Goal: Task Accomplishment & Management: Manage account settings

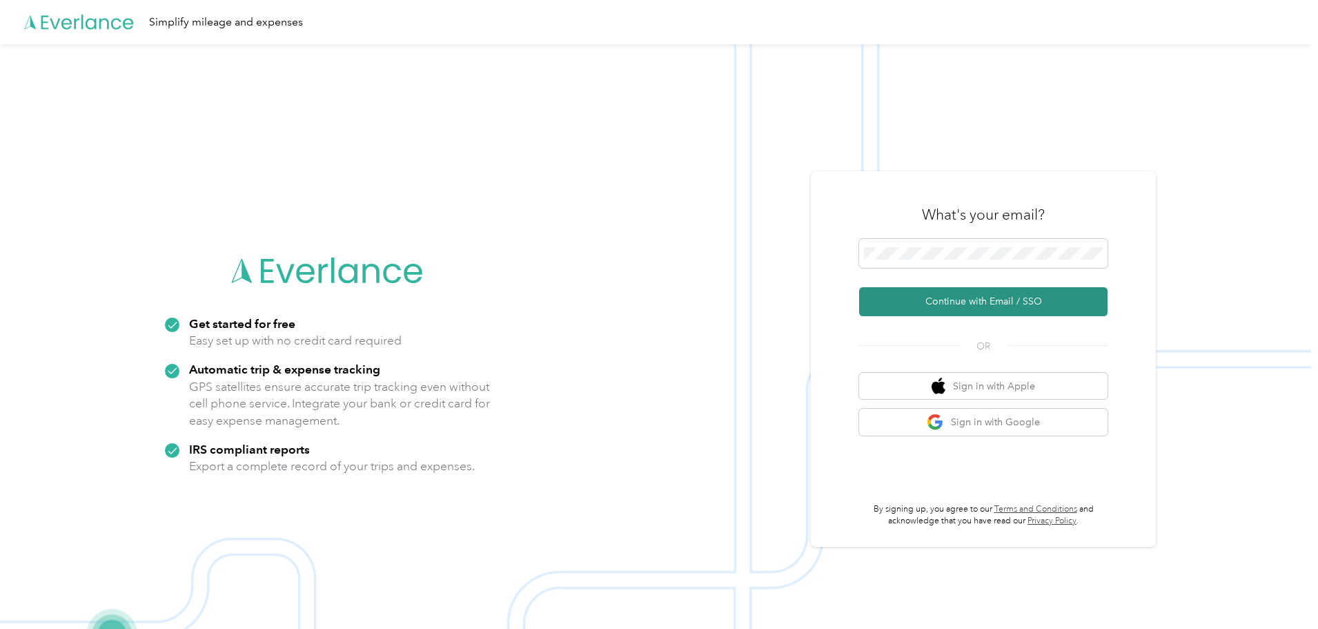
click at [988, 302] on button "Continue with Email / SSO" at bounding box center [983, 301] width 248 height 29
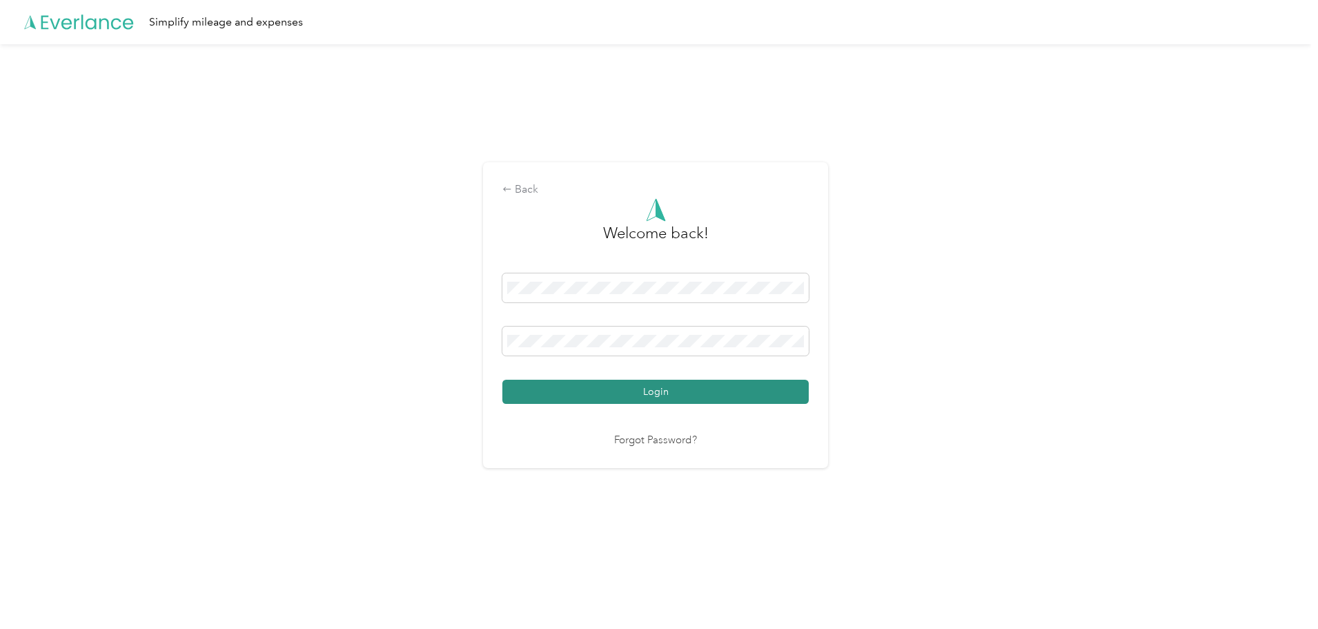
click at [650, 392] on button "Login" at bounding box center [655, 392] width 306 height 24
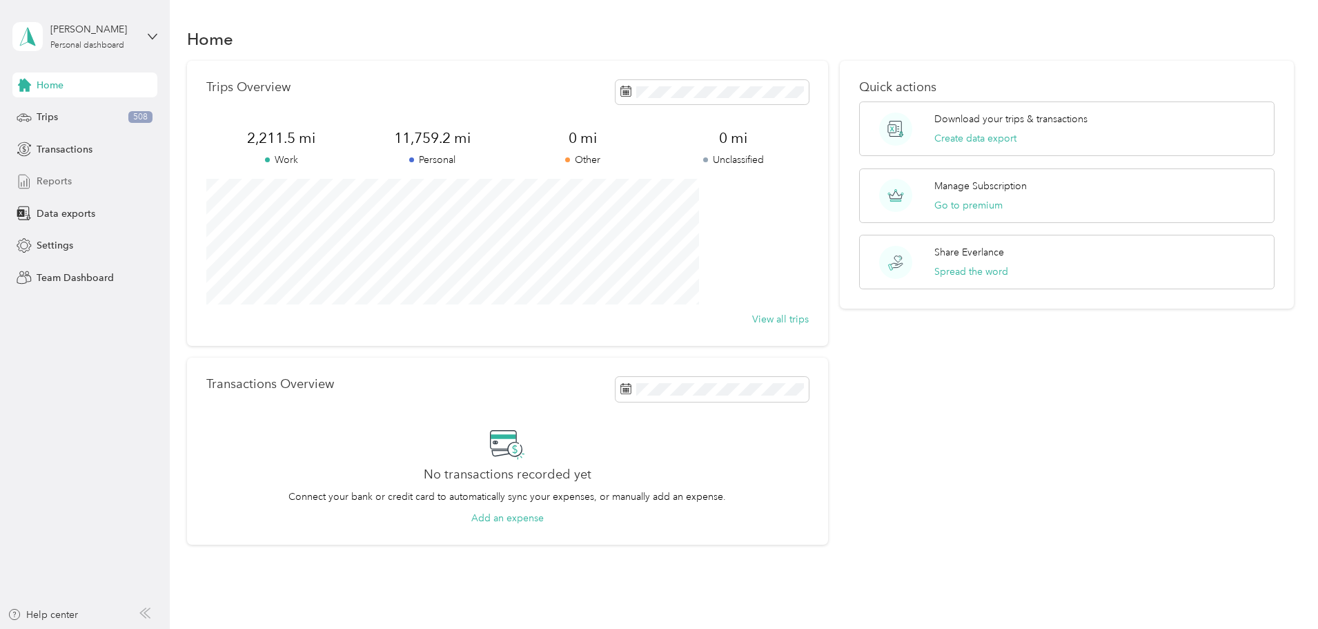
click at [61, 176] on span "Reports" at bounding box center [54, 181] width 35 height 14
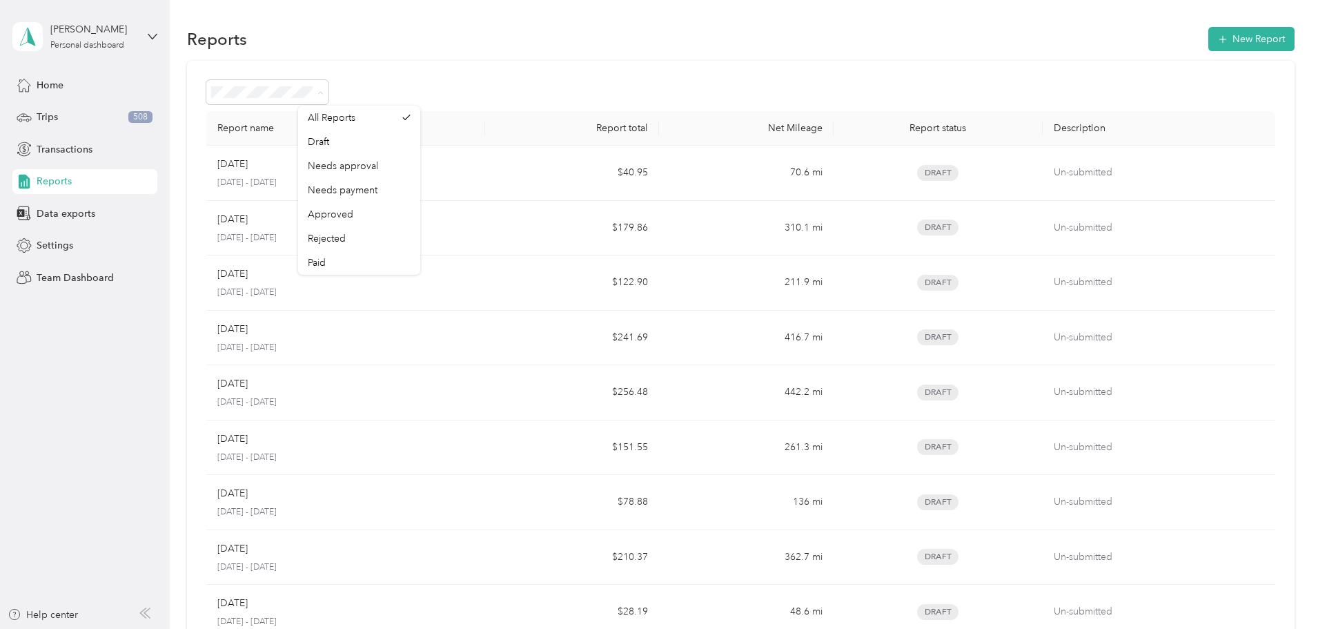
click at [536, 85] on div at bounding box center [740, 92] width 1069 height 24
click at [1209, 37] on button "New Report" at bounding box center [1252, 39] width 86 height 24
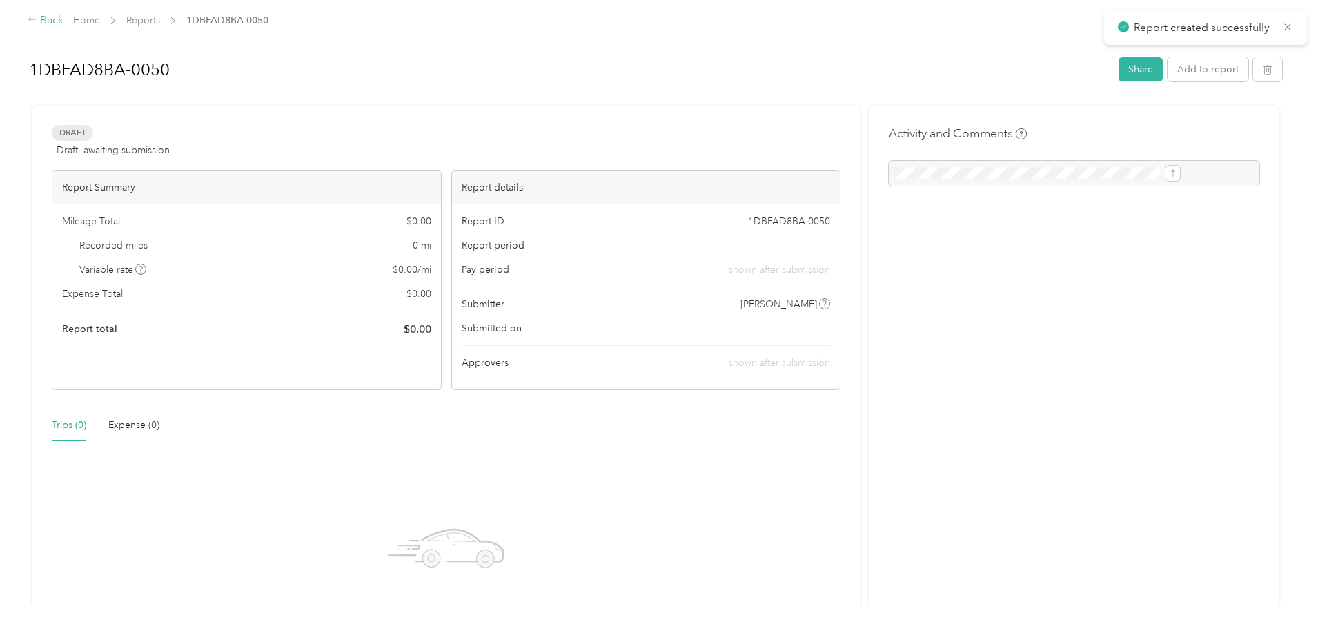
click at [64, 20] on div "Back" at bounding box center [46, 20] width 36 height 17
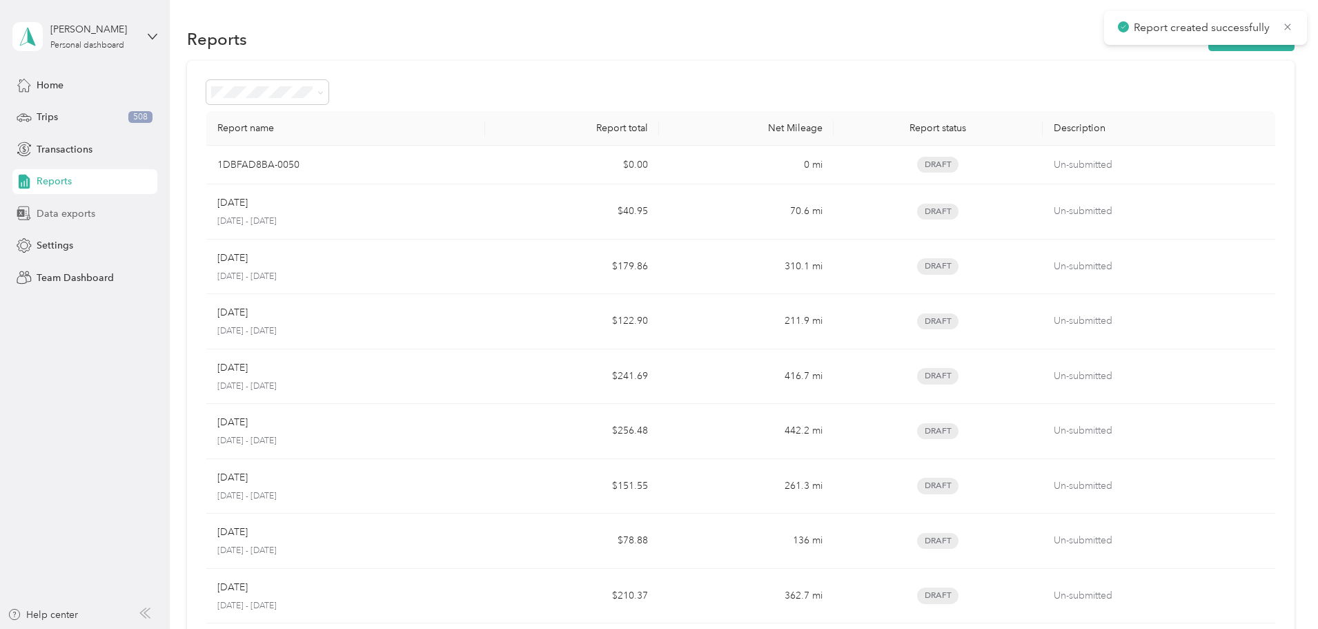
click at [97, 217] on div "Data exports" at bounding box center [84, 213] width 145 height 25
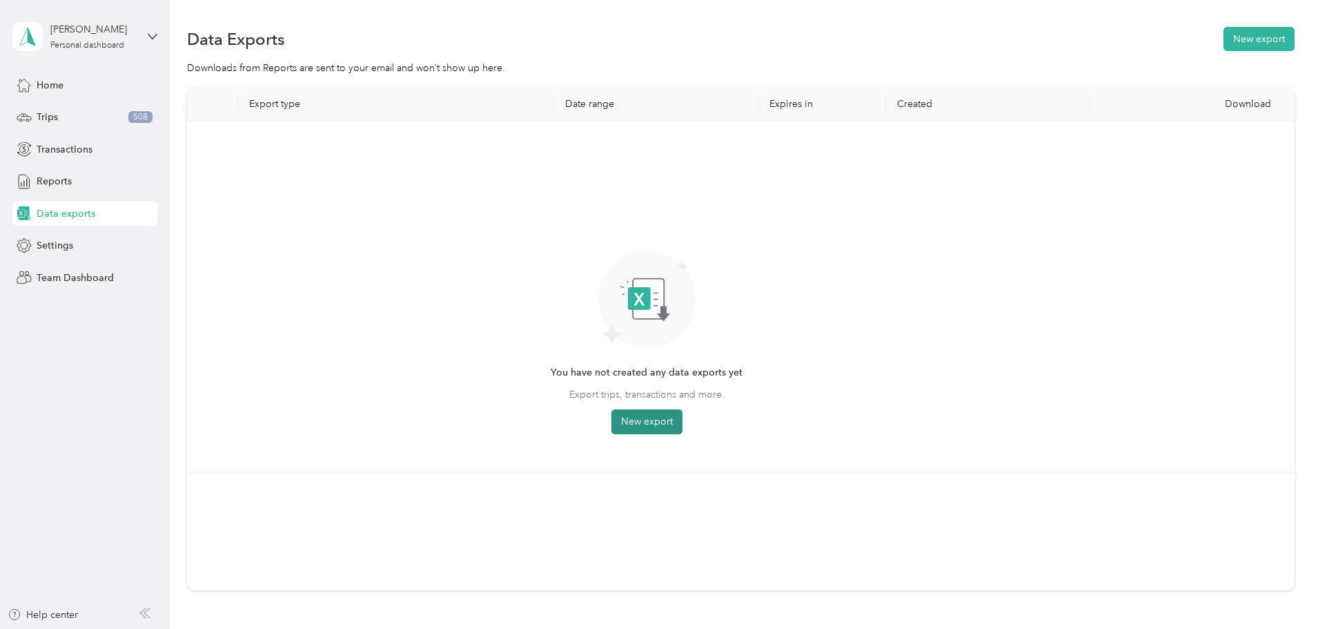
click at [683, 420] on button "New export" at bounding box center [647, 421] width 71 height 25
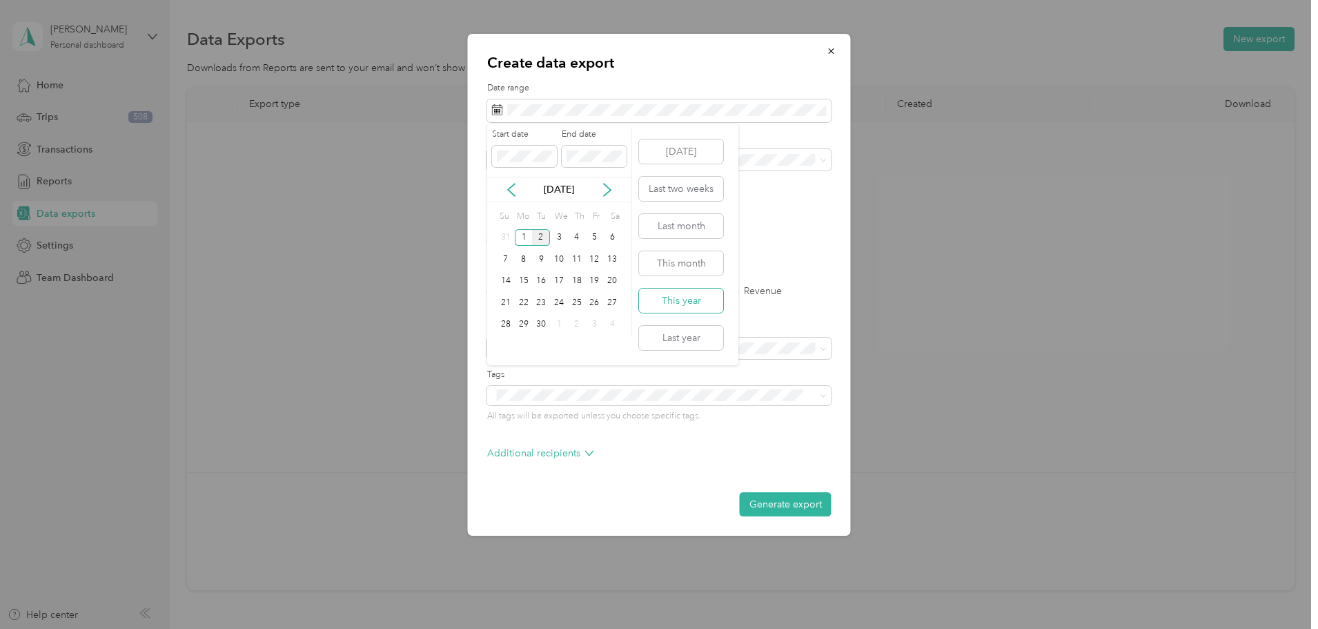
click at [681, 295] on button "This year" at bounding box center [681, 301] width 84 height 24
click at [560, 253] on span "Austin Air Conditioning Inc" at bounding box center [556, 257] width 118 height 12
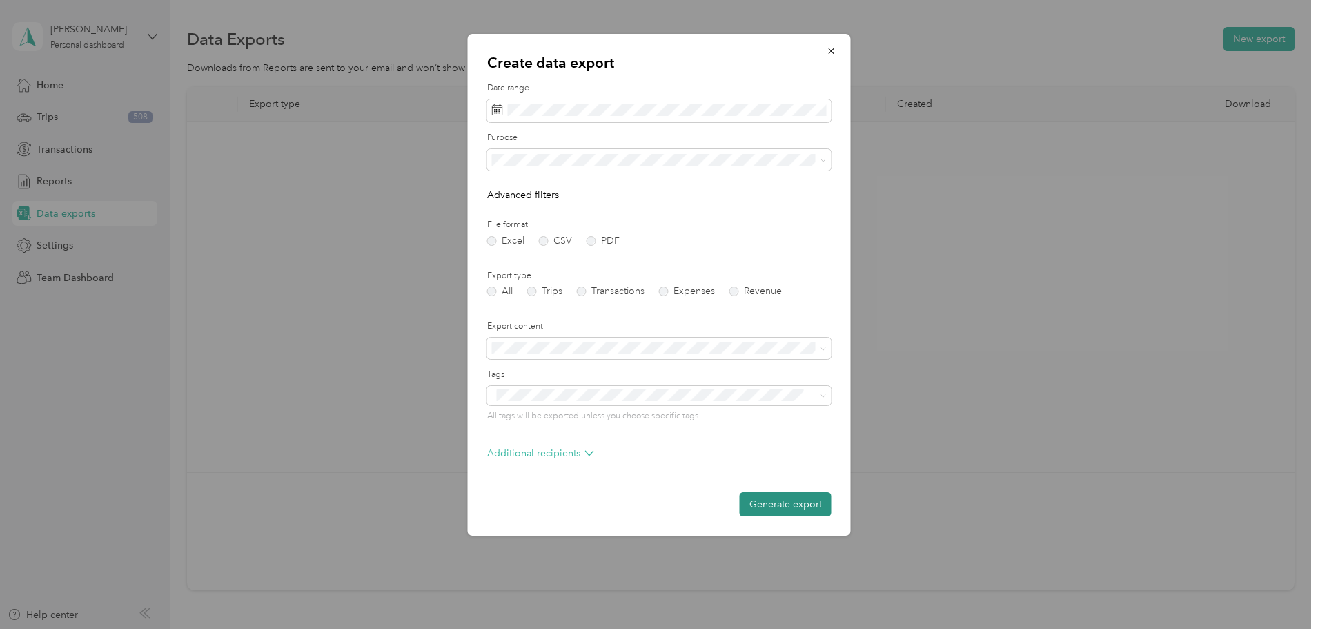
click at [780, 500] on button "Generate export" at bounding box center [786, 504] width 92 height 24
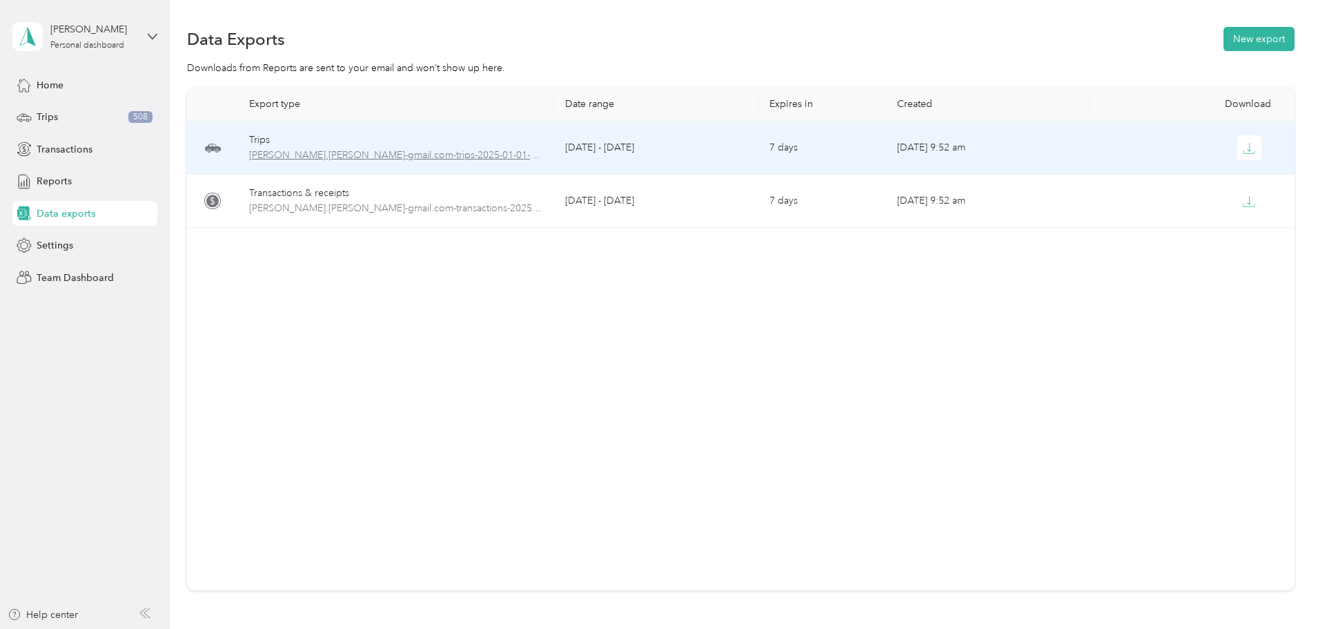
click at [462, 157] on span "[PERSON_NAME].[PERSON_NAME]-gmail.com-trips-2025-01-01-2025-12-31.xlsx" at bounding box center [396, 155] width 294 height 15
click at [1243, 154] on icon "button" at bounding box center [1249, 148] width 12 height 12
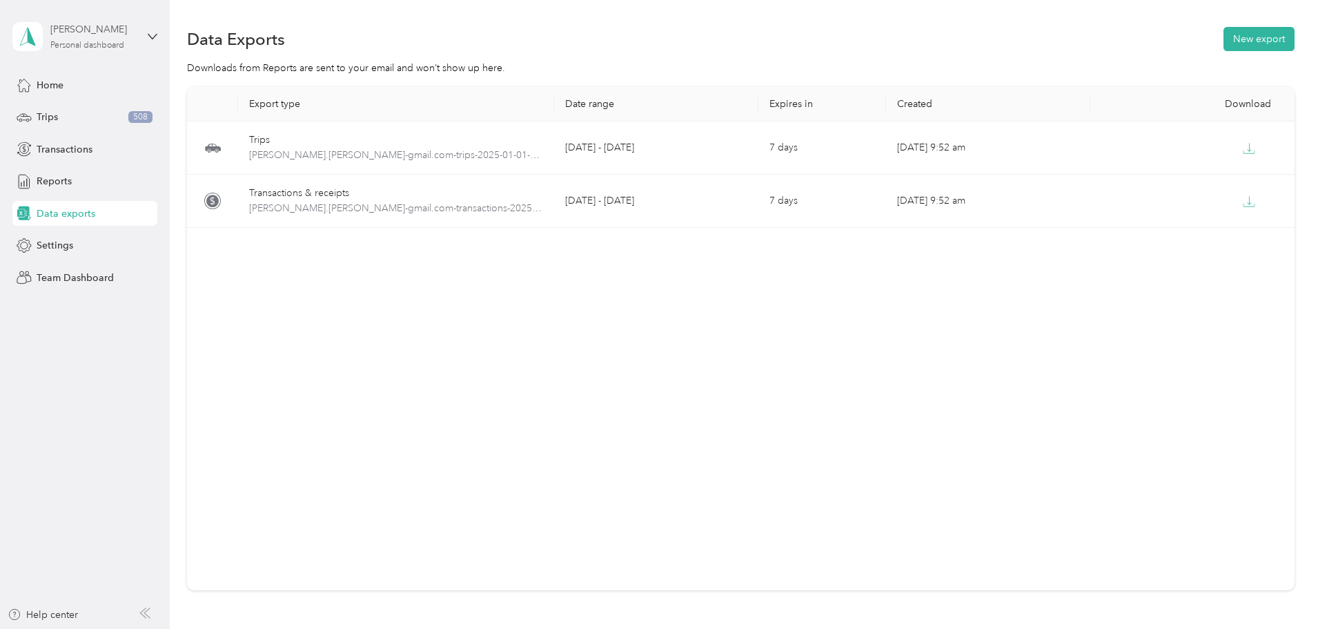
click at [106, 24] on div "[PERSON_NAME]" at bounding box center [93, 29] width 86 height 14
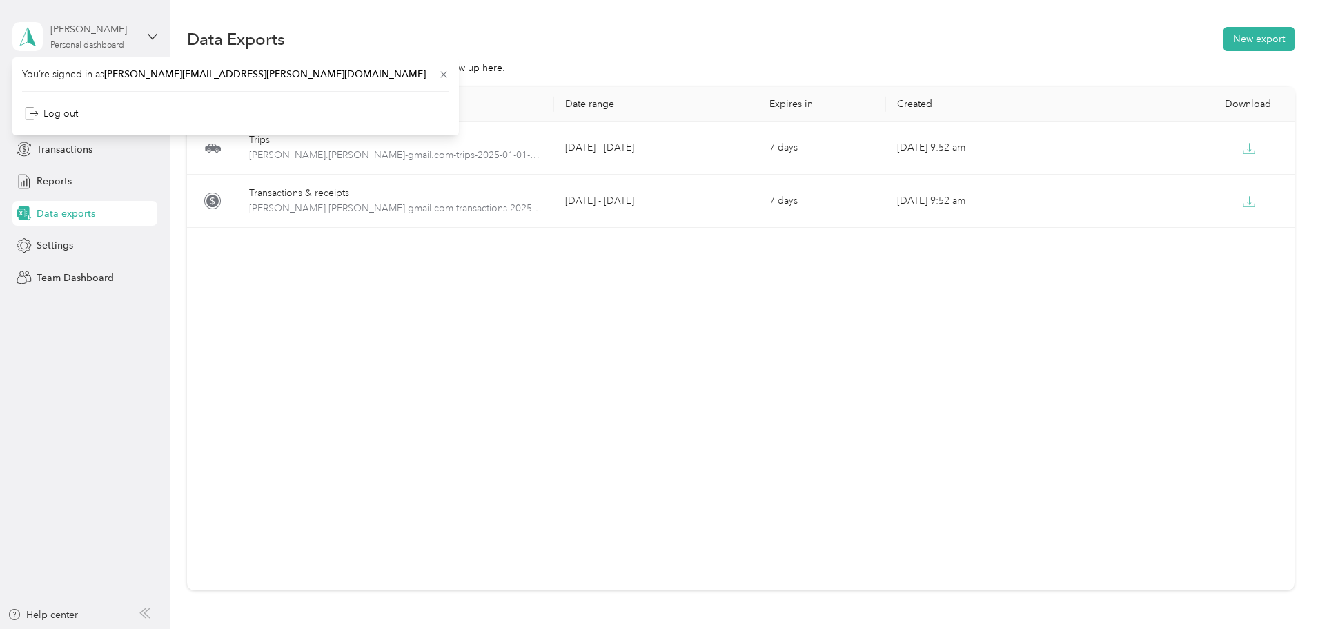
click at [106, 29] on div "[PERSON_NAME]" at bounding box center [93, 29] width 86 height 14
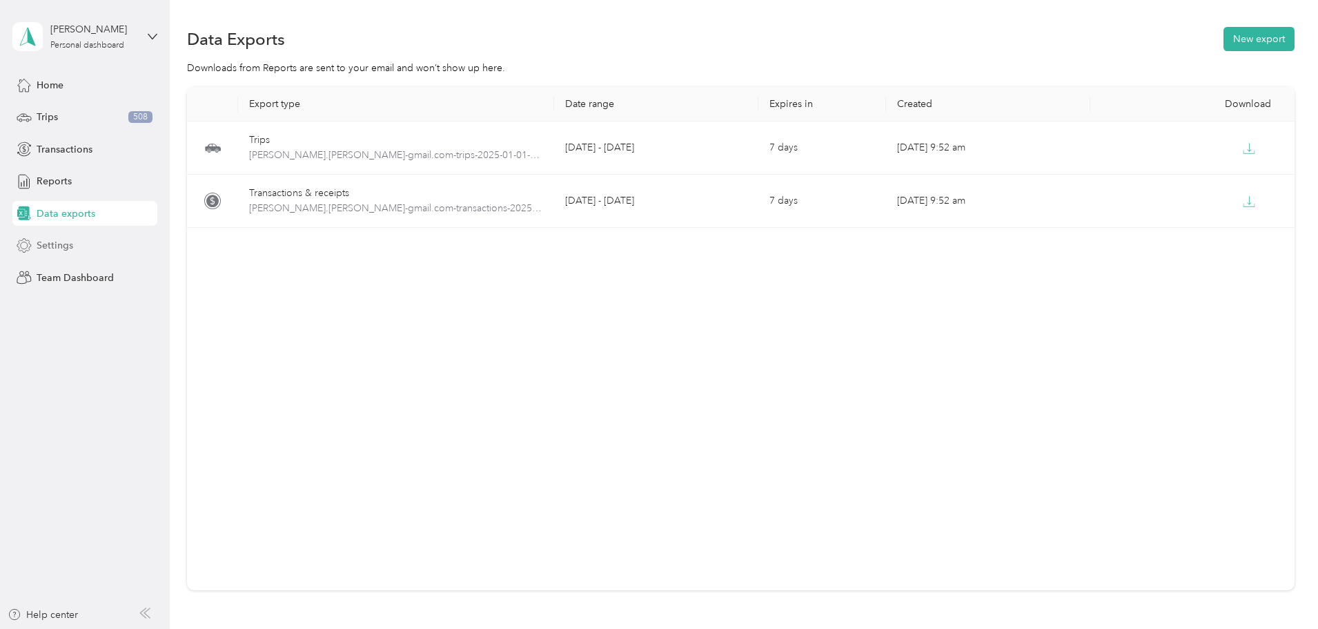
click at [63, 235] on div "Settings" at bounding box center [84, 245] width 145 height 25
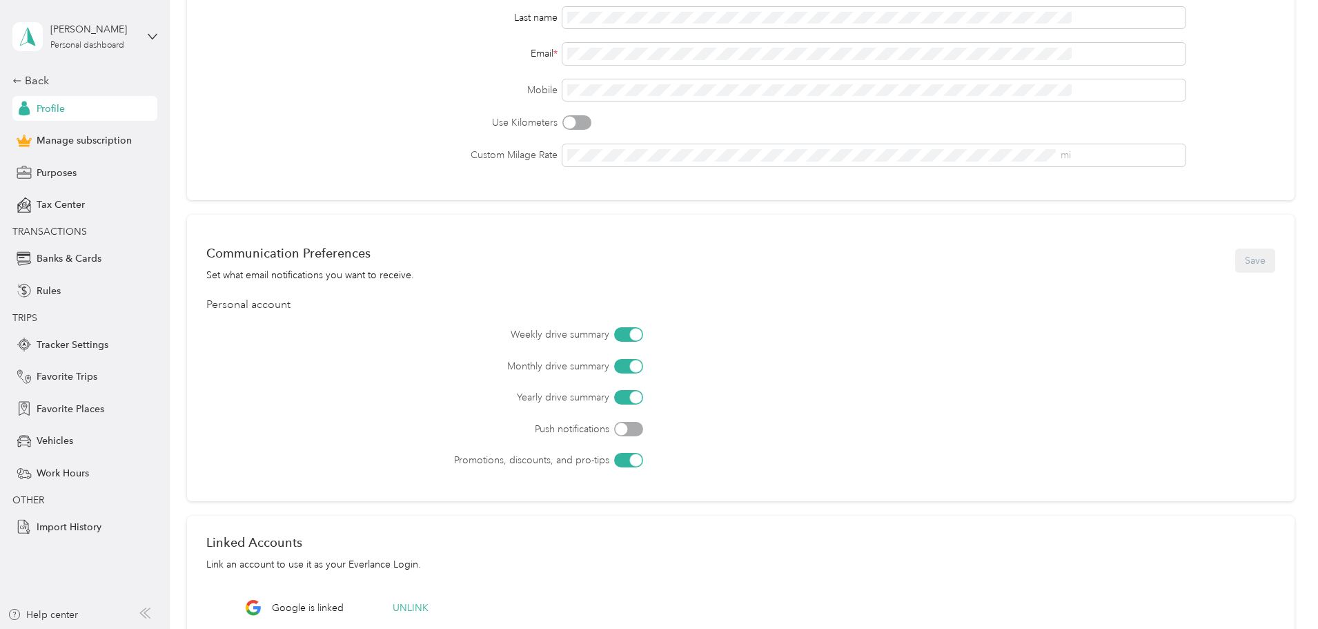
scroll to position [276, 0]
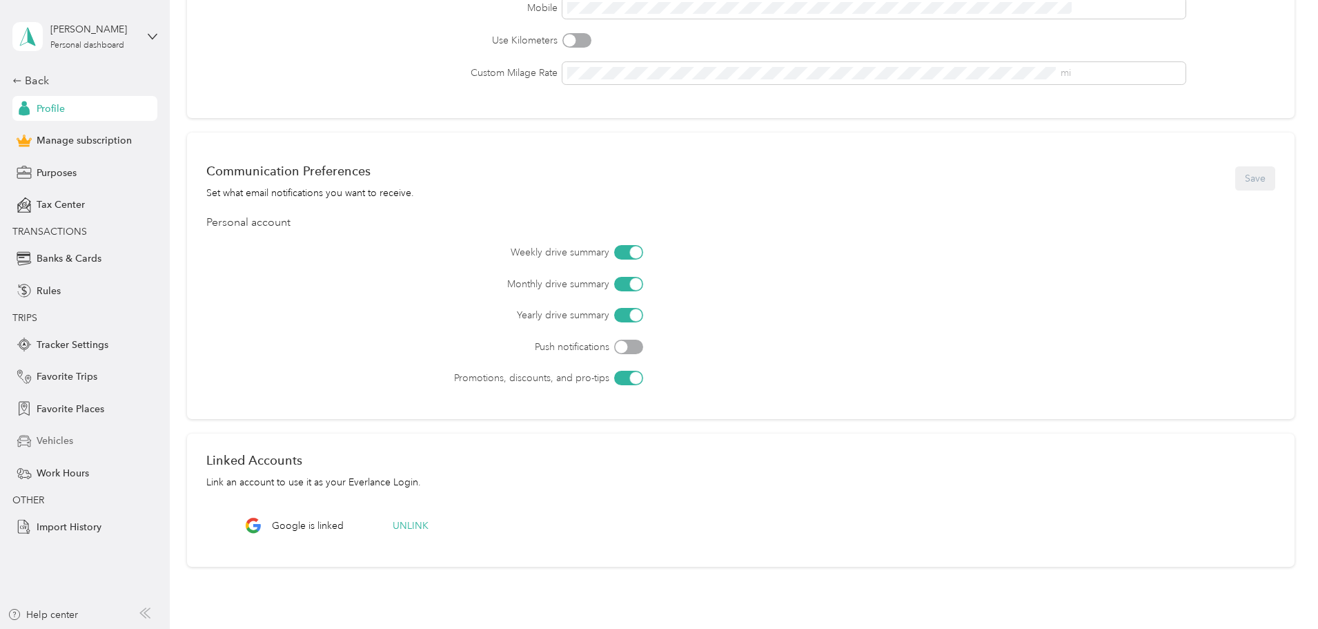
click at [57, 434] on span "Vehicles" at bounding box center [55, 440] width 37 height 14
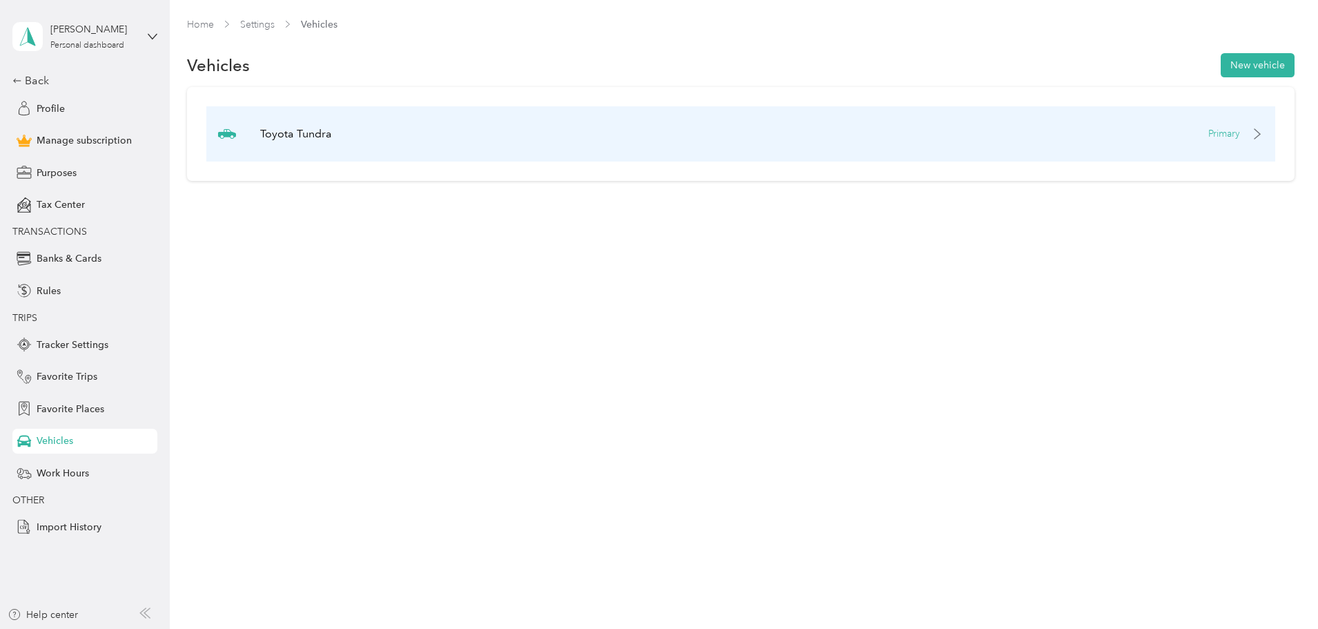
click at [1255, 136] on icon at bounding box center [1258, 134] width 6 height 10
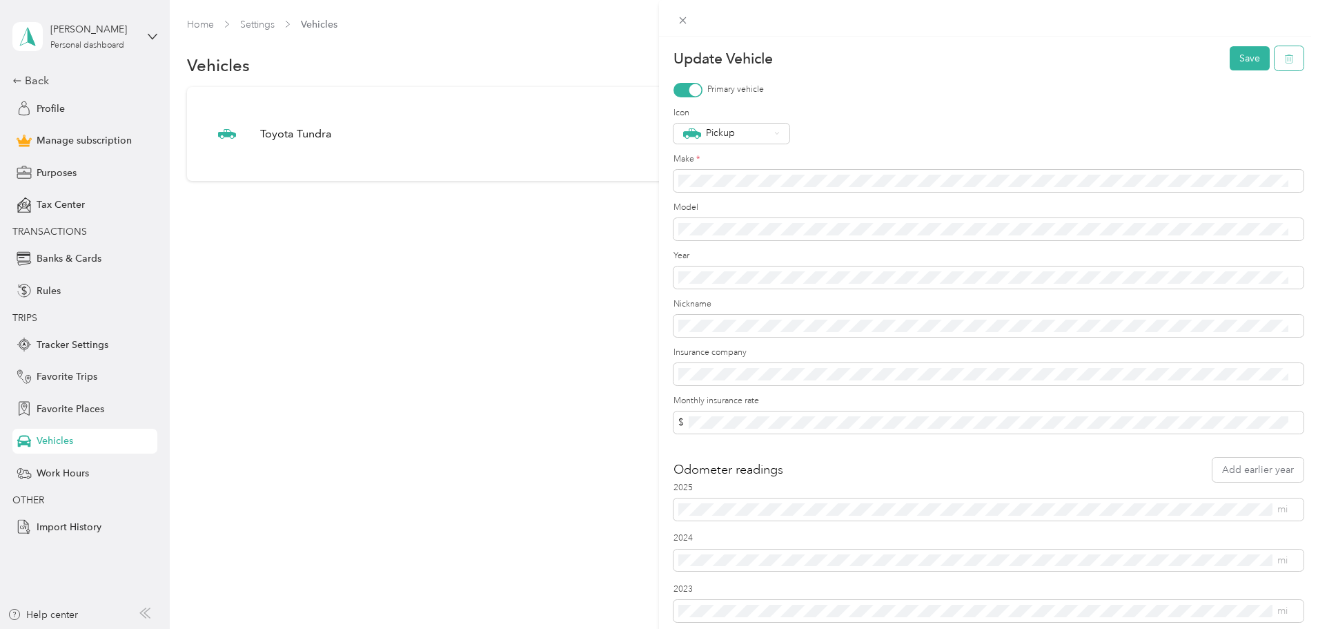
click at [1287, 50] on button "button" at bounding box center [1289, 58] width 29 height 24
click at [1239, 70] on button "Yes" at bounding box center [1237, 68] width 27 height 22
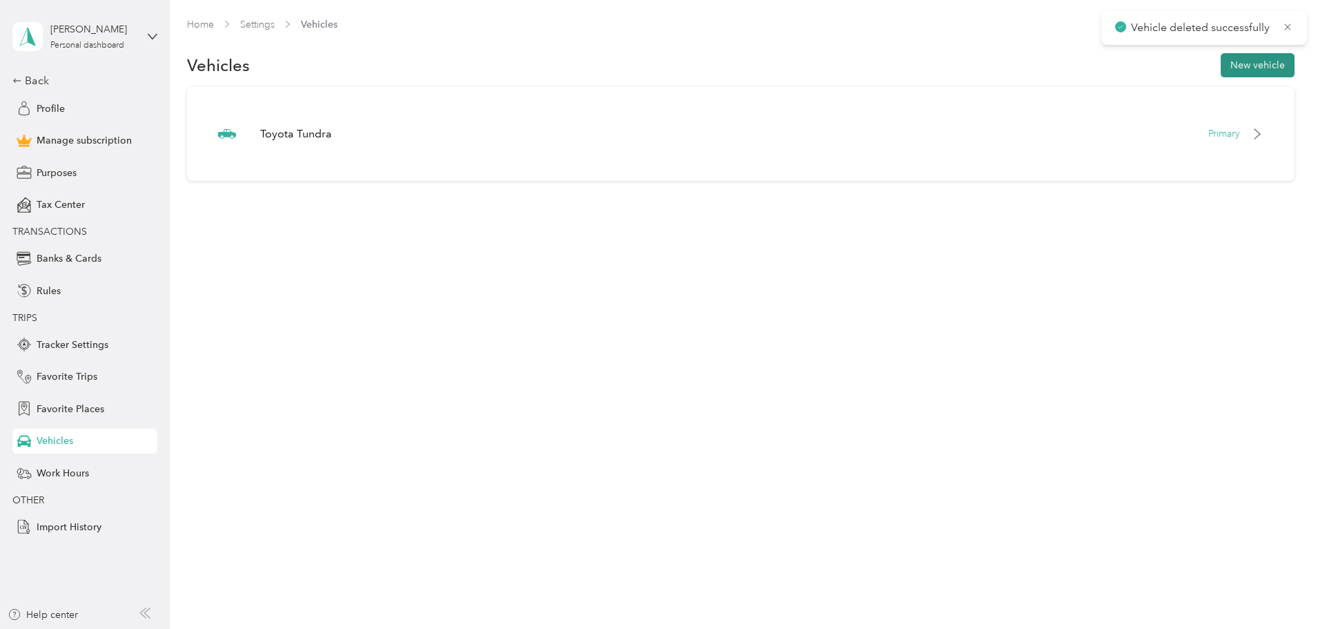
click at [1221, 66] on button "New vehicle" at bounding box center [1258, 65] width 74 height 24
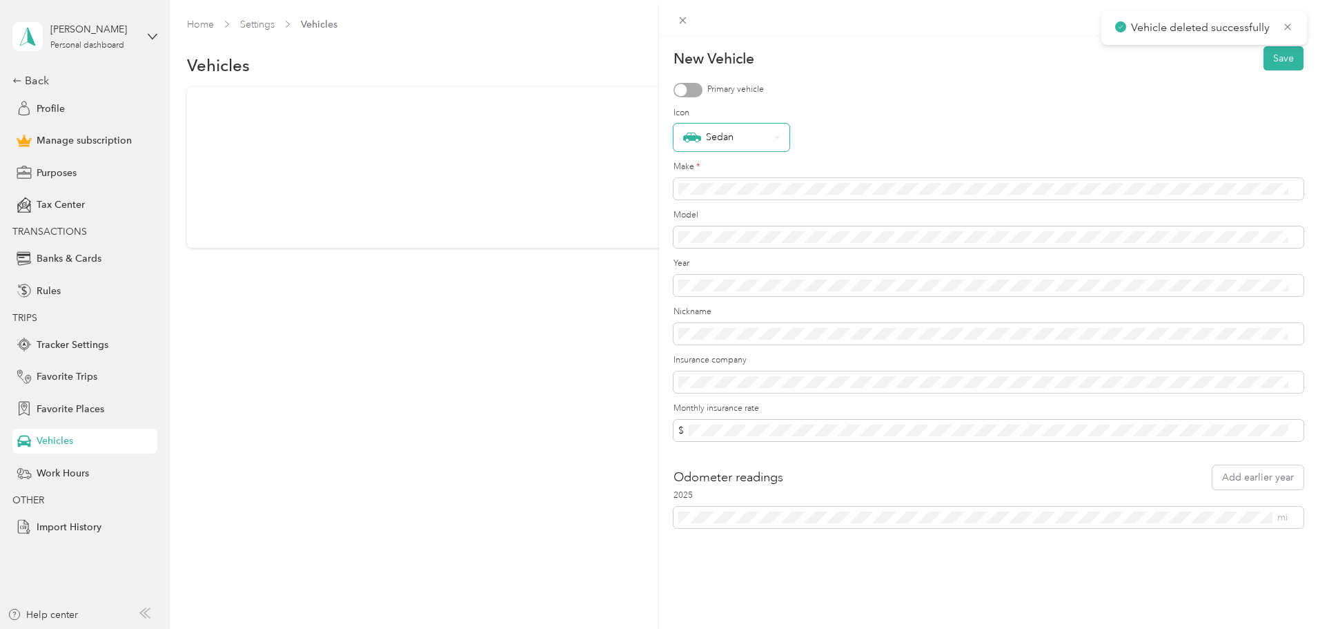
click at [771, 138] on div "Sedan" at bounding box center [732, 138] width 116 height 28
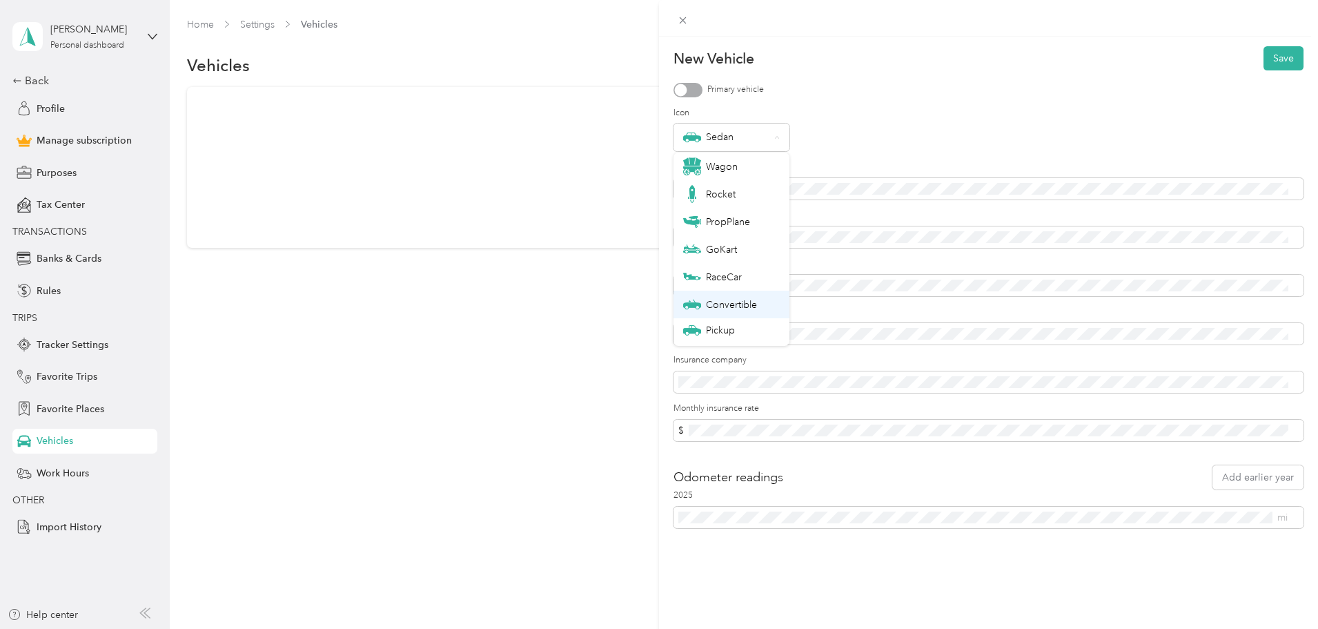
scroll to position [48, 0]
click at [982, 133] on div "Sedan" at bounding box center [989, 138] width 630 height 28
click at [691, 86] on div at bounding box center [688, 90] width 29 height 14
click at [1275, 60] on button "Save" at bounding box center [1284, 58] width 40 height 24
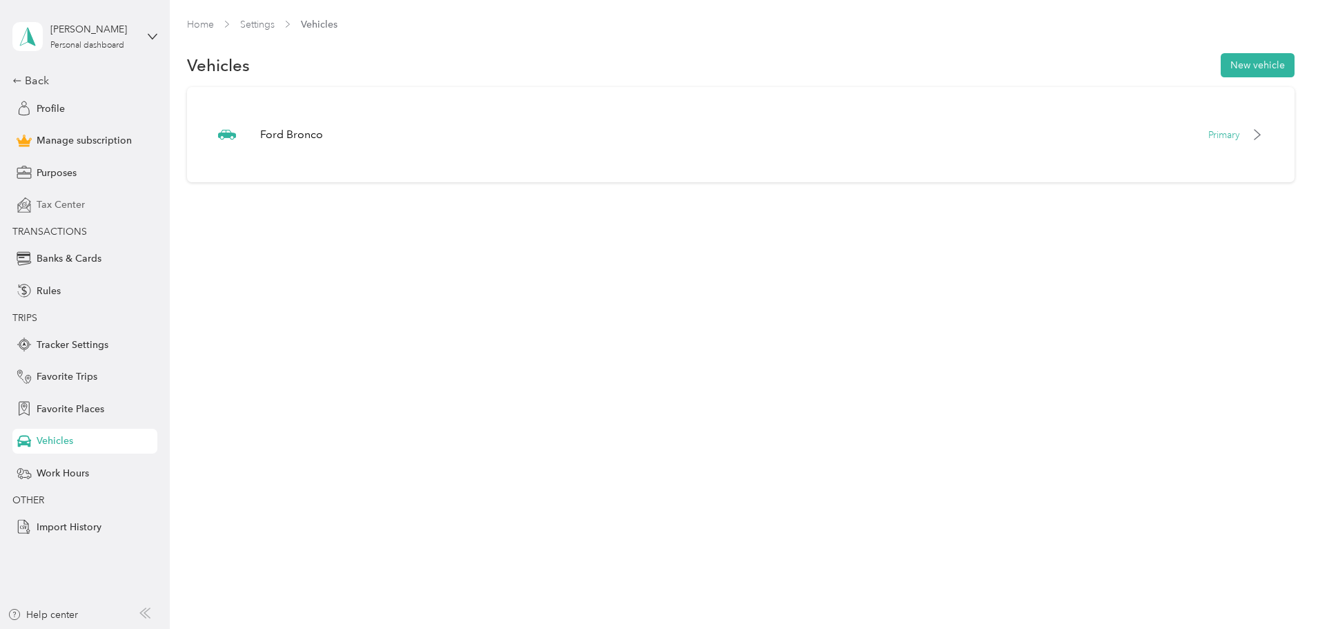
click at [79, 201] on span "Tax Center" at bounding box center [61, 204] width 48 height 14
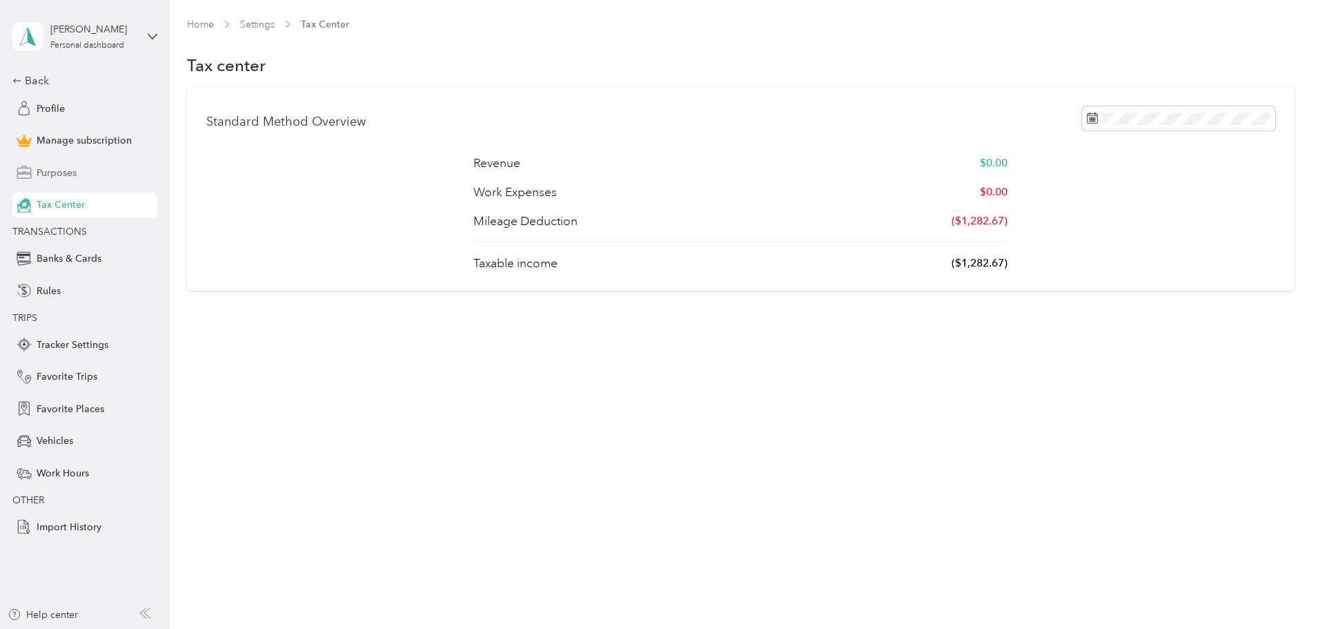
click at [73, 183] on div "Purposes" at bounding box center [84, 172] width 145 height 25
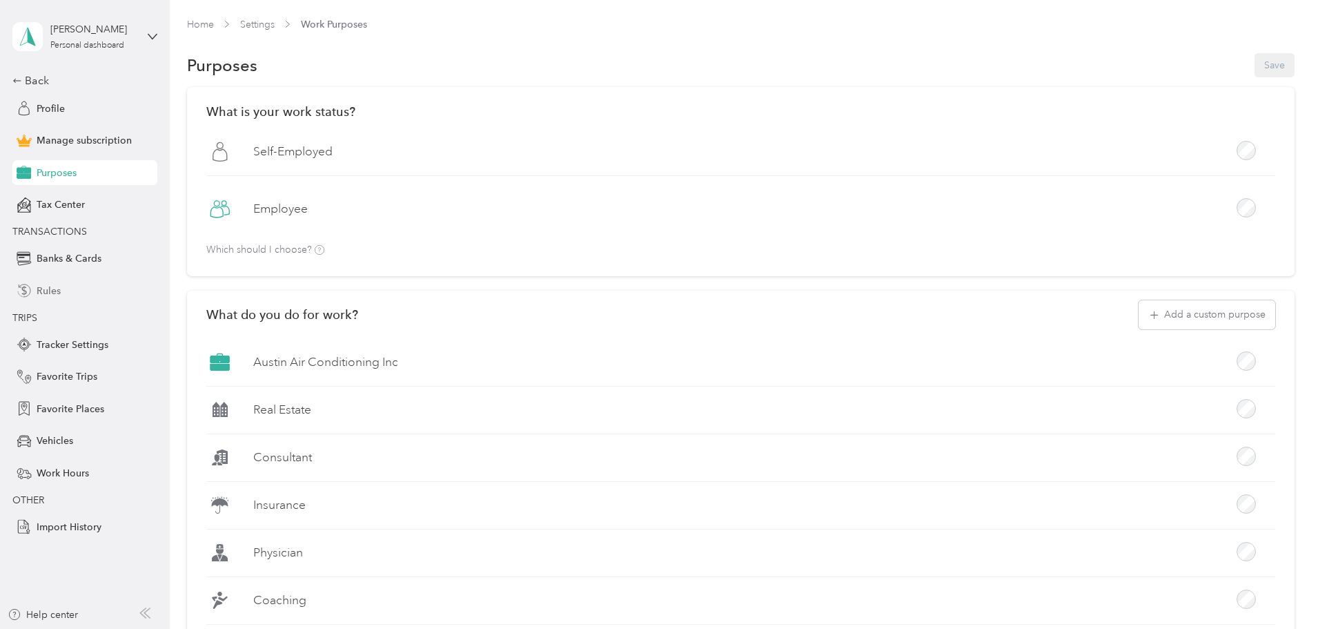
click at [50, 297] on span "Rules" at bounding box center [49, 291] width 24 height 14
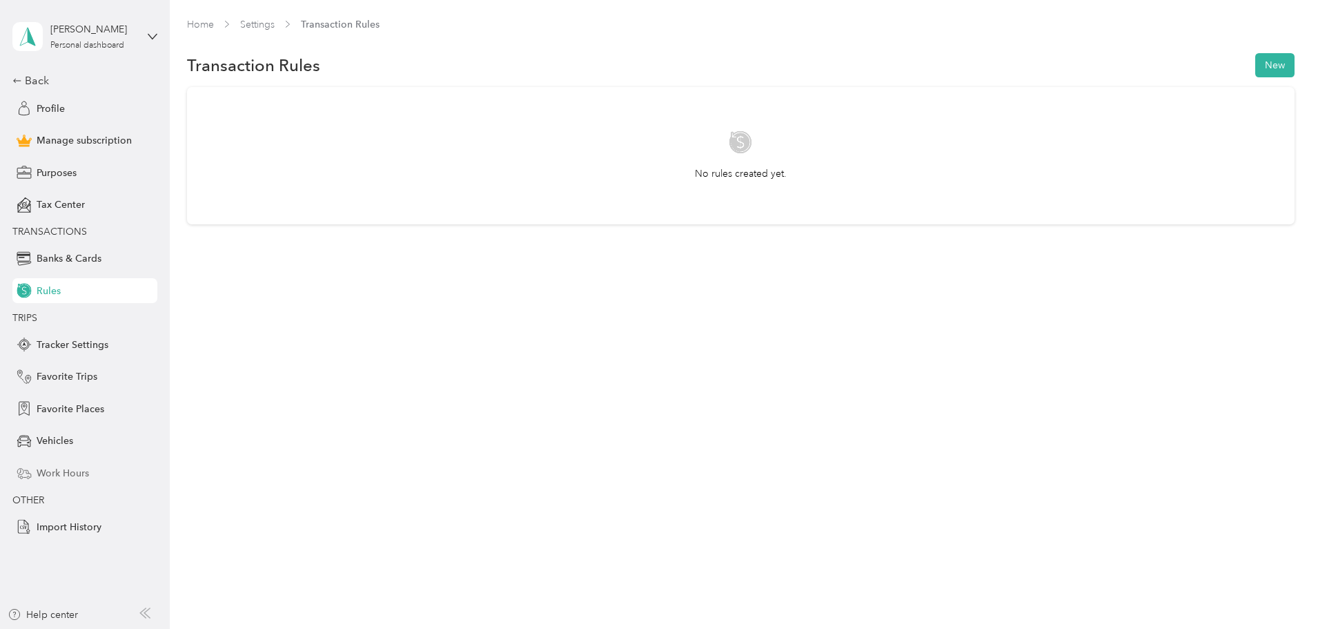
click at [66, 475] on span "Work Hours" at bounding box center [63, 473] width 52 height 14
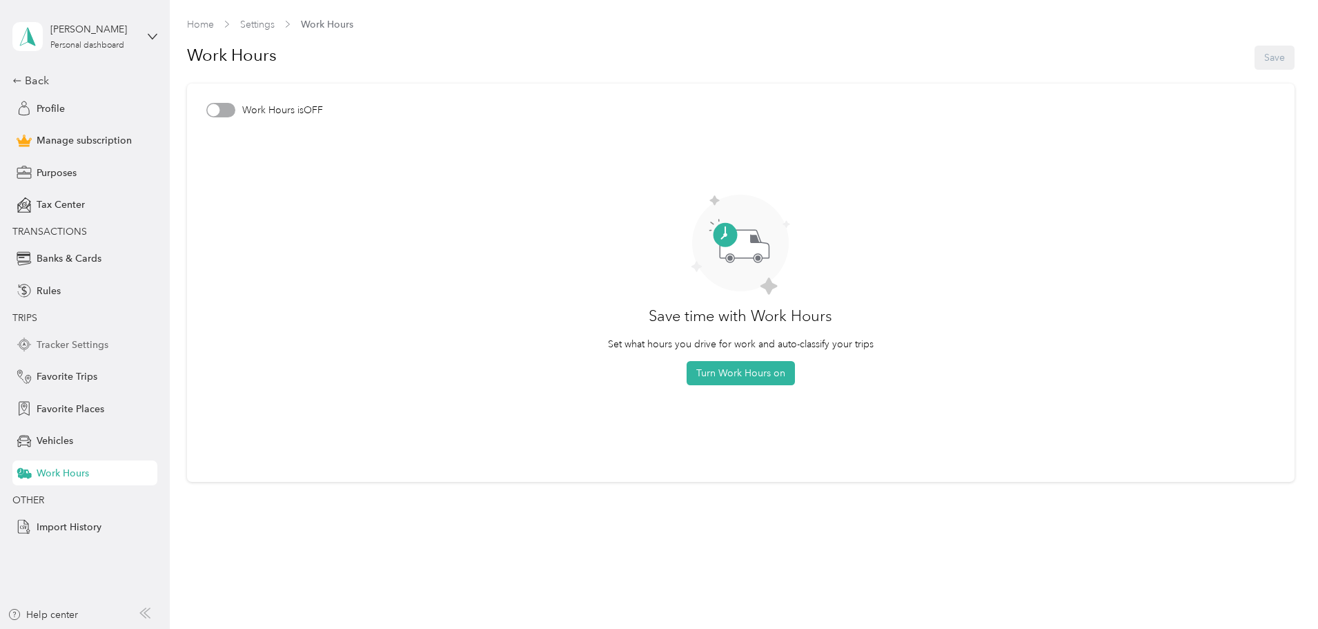
click at [65, 349] on span "Tracker Settings" at bounding box center [73, 345] width 72 height 14
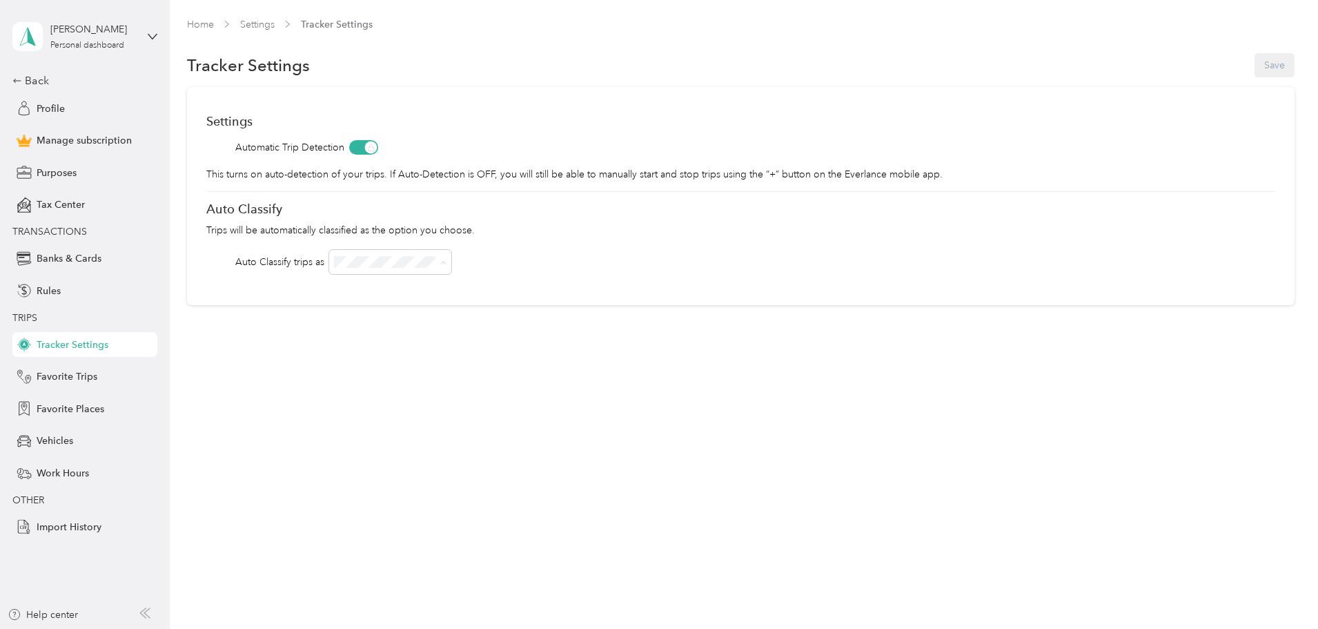
click at [472, 342] on div "Austin Air Conditioning Inc" at bounding box center [483, 343] width 103 height 29
click at [464, 456] on div "OFF" at bounding box center [483, 456] width 103 height 14
